Goal: Find specific page/section: Locate a particular part of the current website

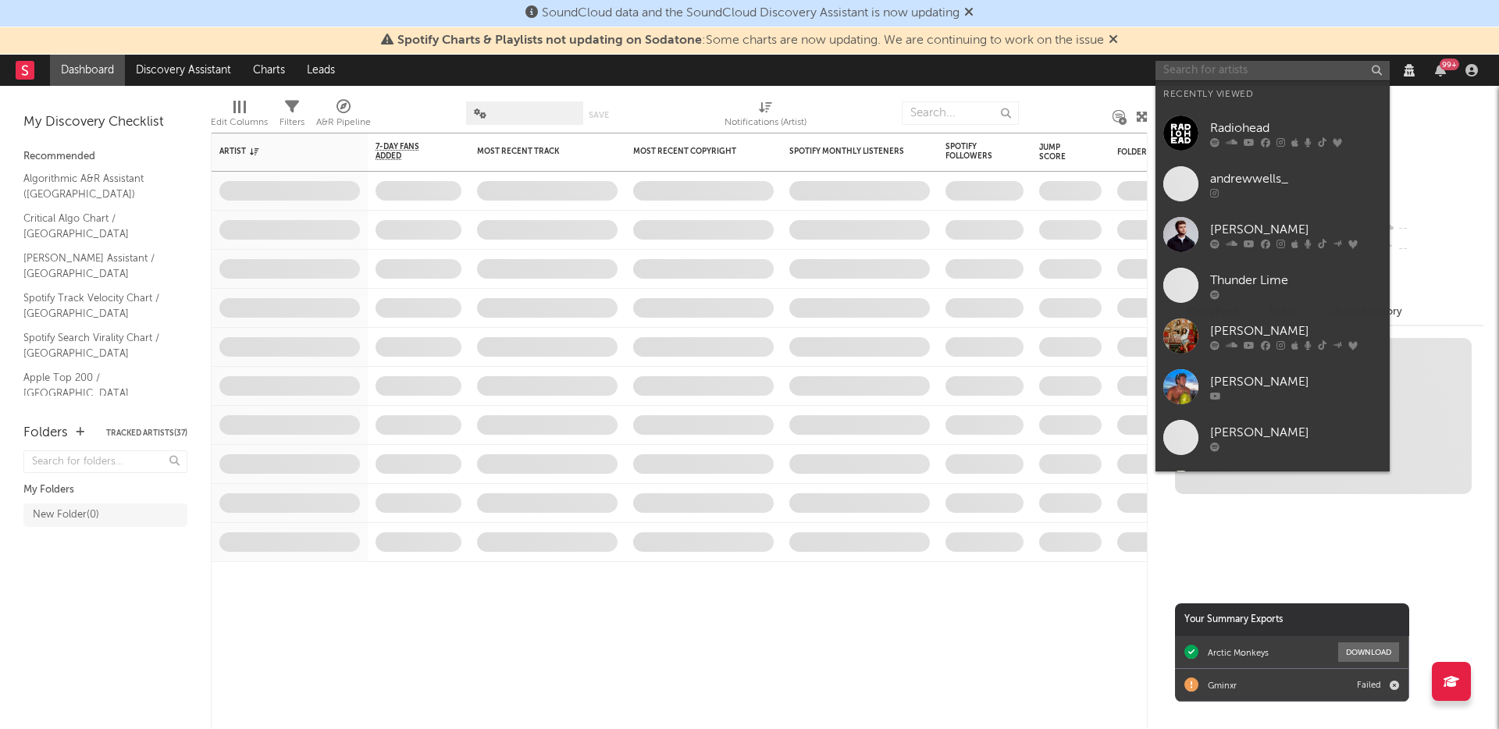
click at [1264, 66] on input "text" at bounding box center [1273, 71] width 234 height 20
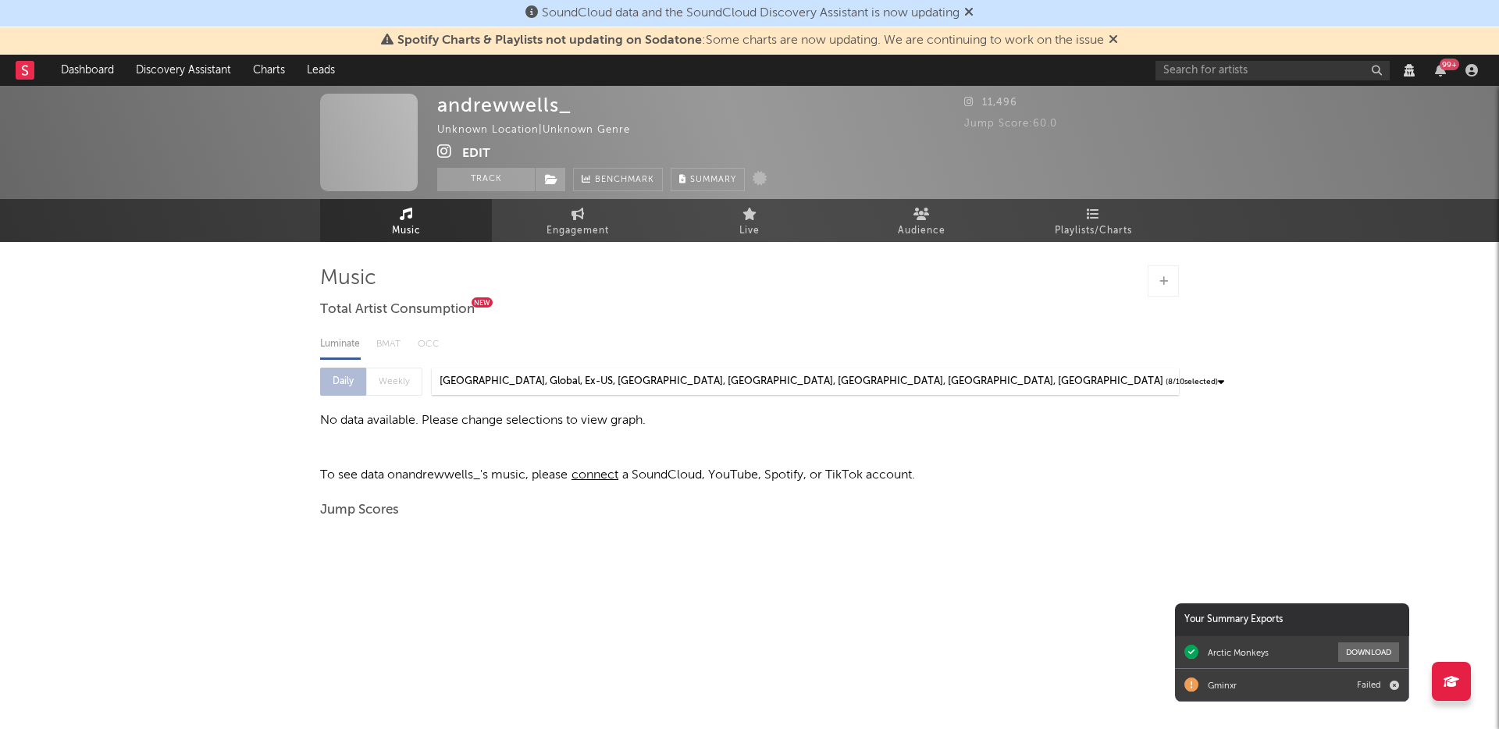
select select "View all"
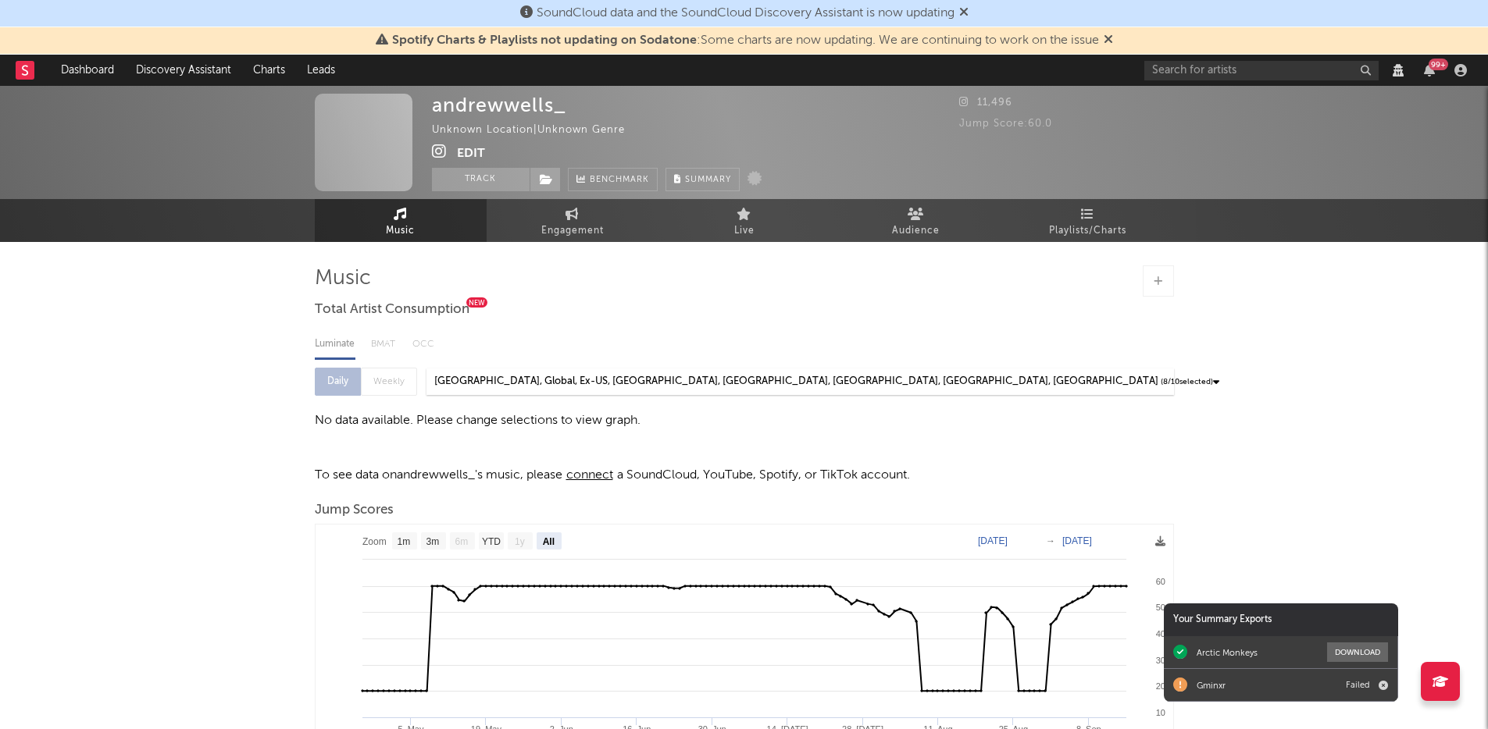
click at [64, 383] on div "andrewwells_ Unknown Location | Unknown Genre Edit Track Benchmark Summary 11,4…" at bounding box center [744, 516] width 1488 height 861
click at [1315, 479] on div "andrewwells_ Unknown Location | Unknown Genre Edit Track Benchmark Summary 11,4…" at bounding box center [744, 516] width 1488 height 861
